Goal: Task Accomplishment & Management: Use online tool/utility

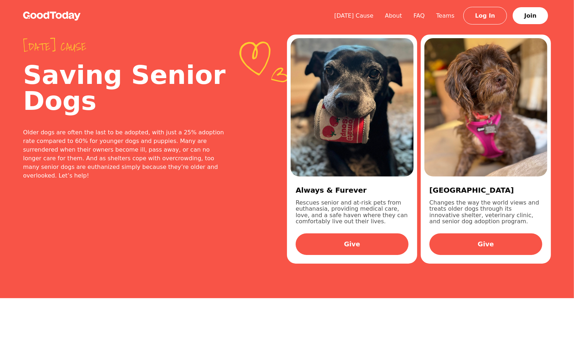
click at [45, 19] on img at bounding box center [52, 16] width 58 height 9
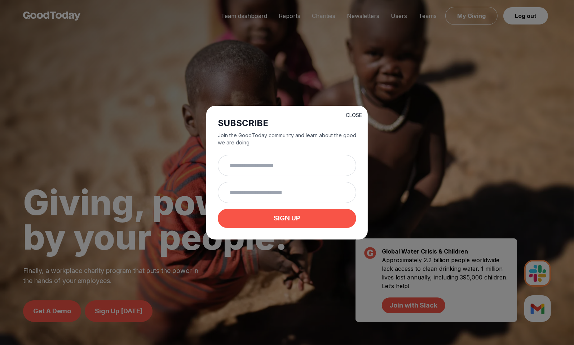
click at [357, 112] on button "CLOSE" at bounding box center [354, 115] width 16 height 7
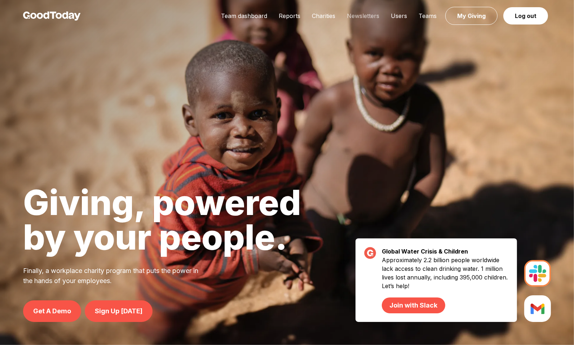
click at [359, 15] on link "Newsletters" at bounding box center [363, 15] width 44 height 7
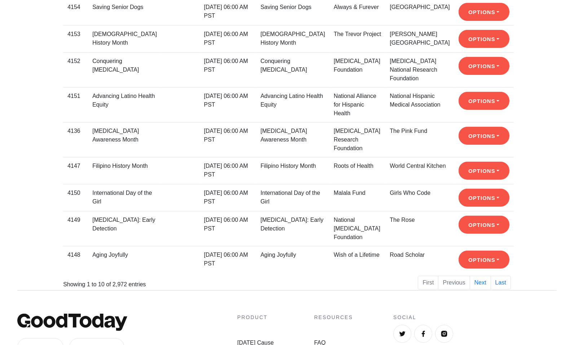
scroll to position [183, 0]
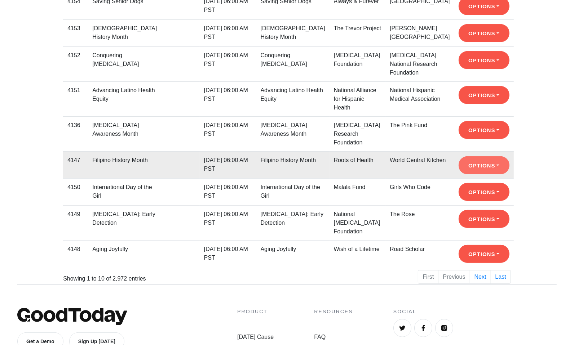
click at [477, 156] on button "Options" at bounding box center [483, 165] width 51 height 18
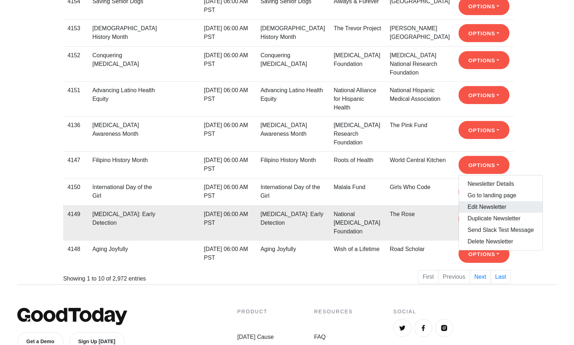
click at [478, 201] on link "Edit Newsletter" at bounding box center [501, 207] width 84 height 12
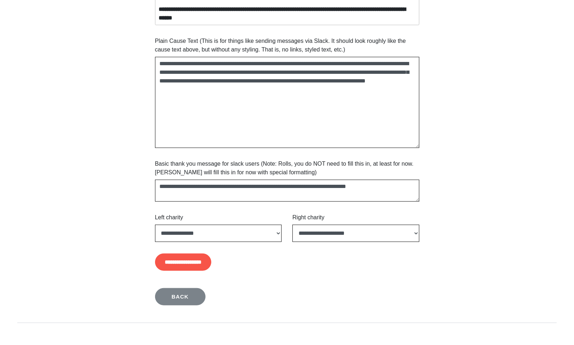
scroll to position [548, 0]
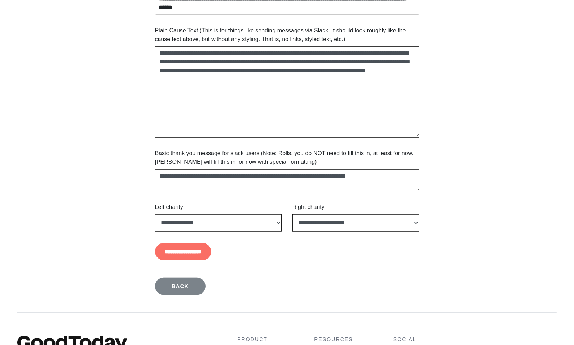
click at [212, 250] on input "**********" at bounding box center [183, 251] width 57 height 17
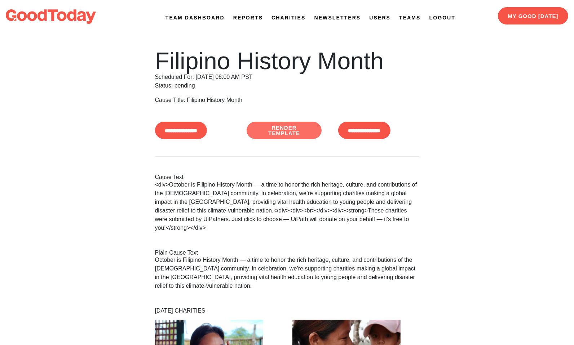
click at [297, 130] on link "Render Template" at bounding box center [283, 130] width 75 height 17
click at [328, 15] on link "Newsletters" at bounding box center [337, 18] width 46 height 8
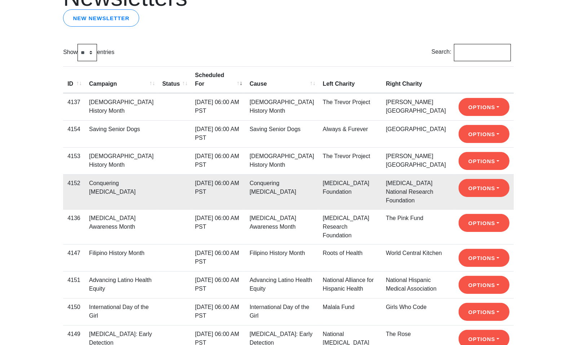
scroll to position [71, 0]
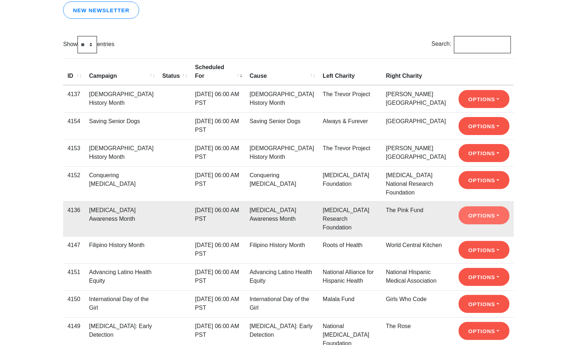
click at [474, 206] on button "Options" at bounding box center [483, 215] width 51 height 18
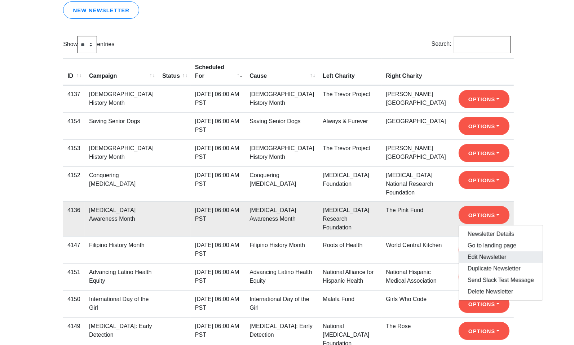
click at [477, 251] on link "Edit Newsletter" at bounding box center [501, 257] width 84 height 12
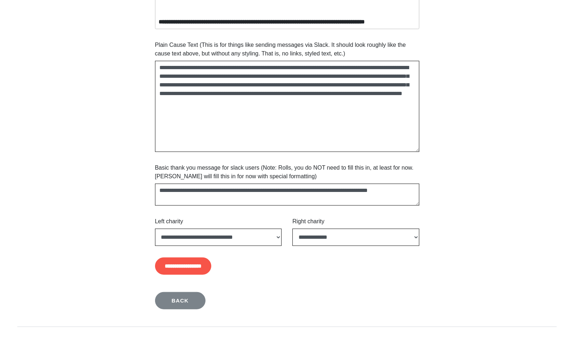
scroll to position [551, 0]
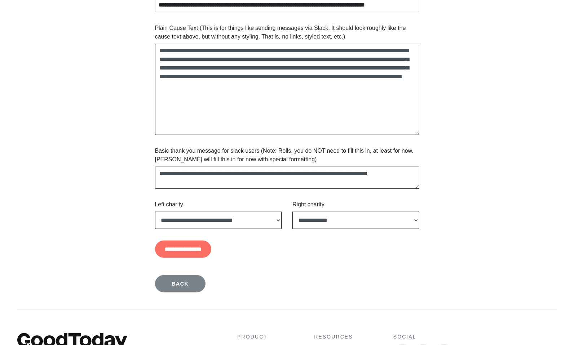
click at [212, 258] on input "**********" at bounding box center [183, 249] width 57 height 17
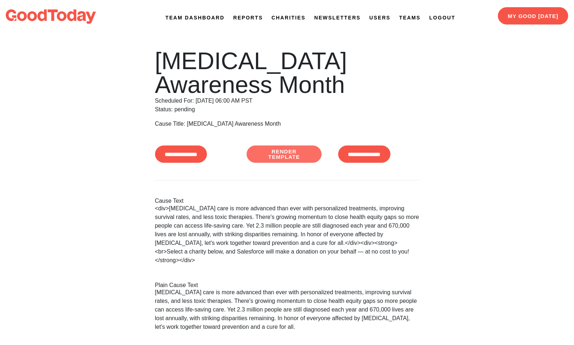
click at [297, 152] on link "Render Template" at bounding box center [283, 154] width 75 height 17
click at [319, 17] on link "Newsletters" at bounding box center [337, 18] width 46 height 8
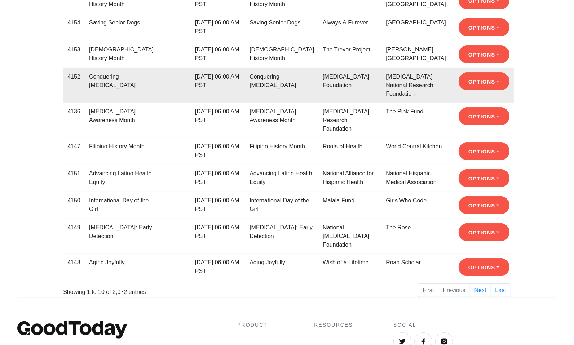
scroll to position [171, 0]
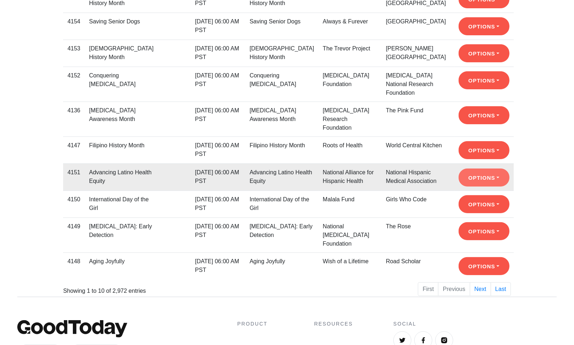
click at [467, 169] on button "Options" at bounding box center [483, 178] width 51 height 18
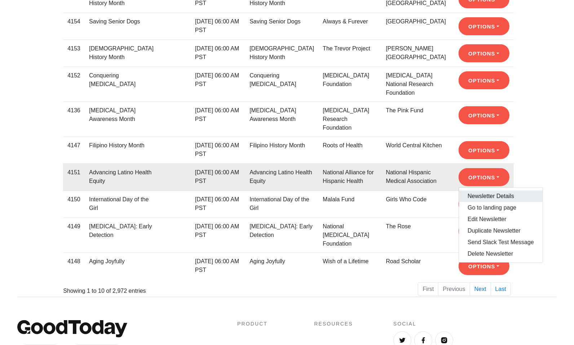
click at [469, 191] on link "Newsletter Details" at bounding box center [501, 197] width 84 height 12
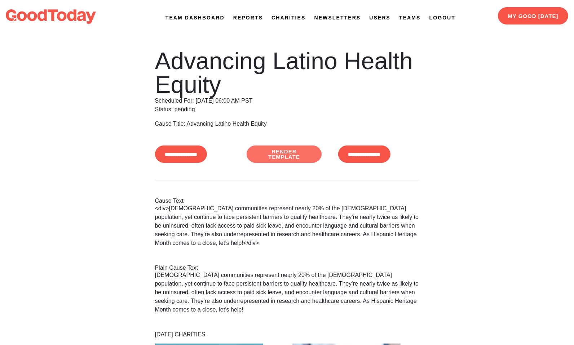
click at [293, 157] on link "Render Template" at bounding box center [283, 154] width 75 height 17
